Goal: Task Accomplishment & Management: Complete application form

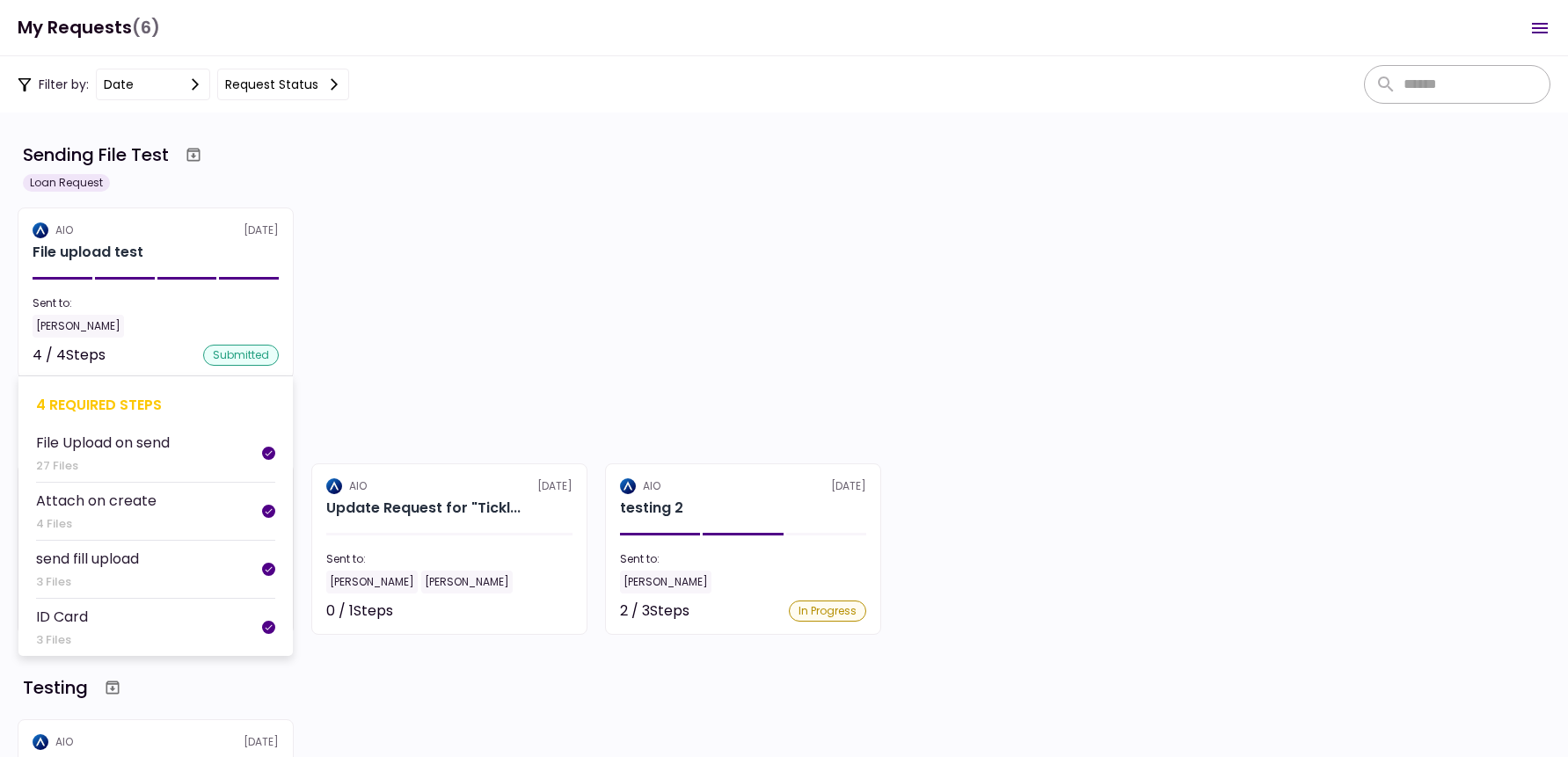
click at [155, 284] on section "AIO [DATE] File upload test Sent to: [PERSON_NAME] 4 / 4 Steps submitted 4 requ…" at bounding box center [156, 292] width 276 height 171
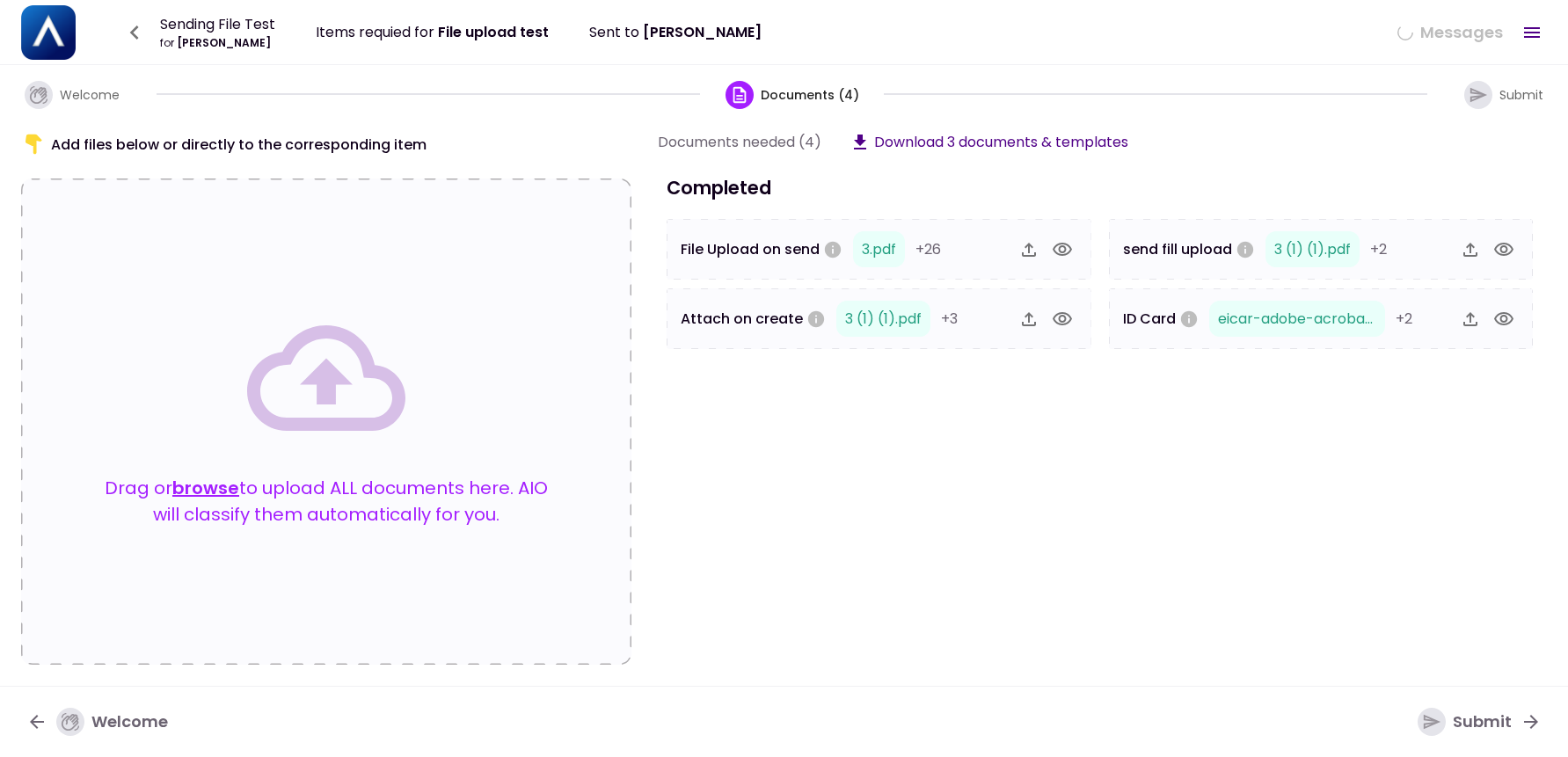
click at [218, 490] on button "browse" at bounding box center [205, 488] width 67 height 27
click at [1487, 722] on div "Submit" at bounding box center [1465, 721] width 94 height 28
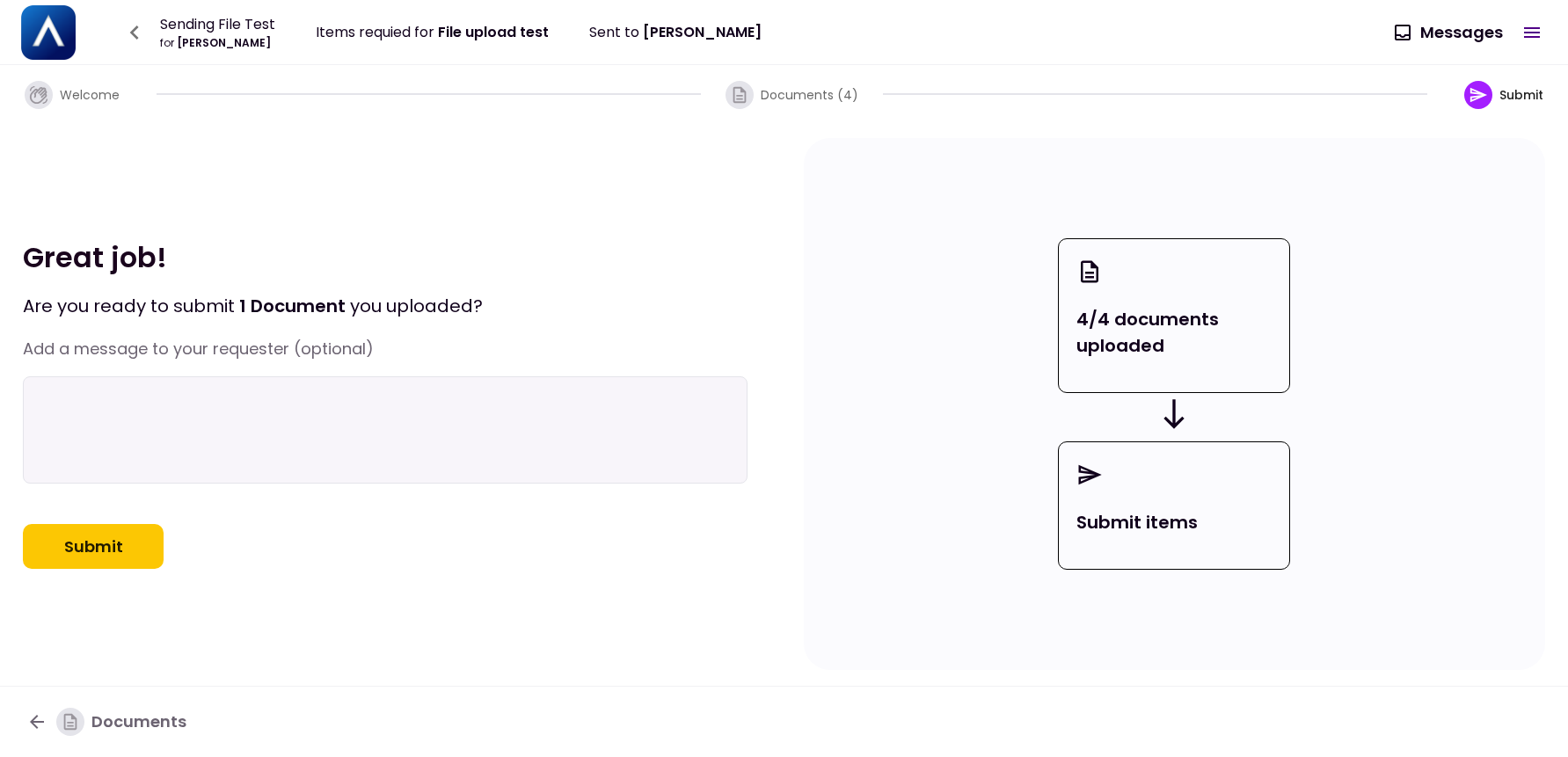
click at [88, 570] on button "Submit" at bounding box center [93, 546] width 140 height 45
